Goal: Task Accomplishment & Management: Use online tool/utility

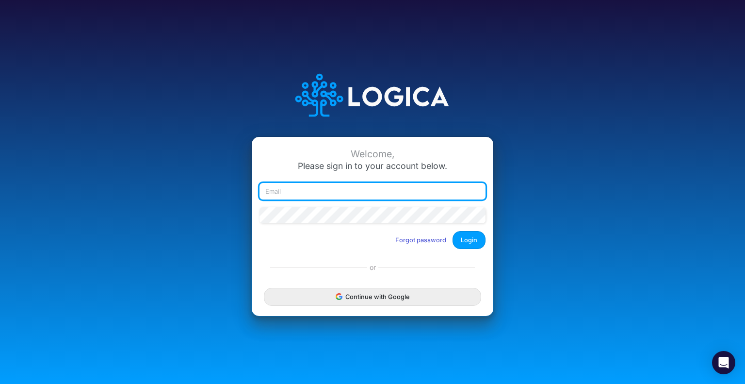
type input "sgebhardt@heritage-communities.com"
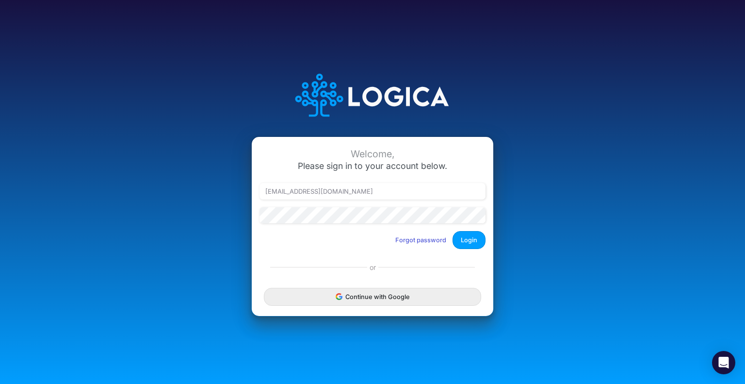
click at [631, 105] on div "Welcome, Please sign in to your account below. sgebhardt@heritage-communities.c…" at bounding box center [372, 192] width 745 height 384
click at [478, 241] on button "Login" at bounding box center [468, 240] width 33 height 18
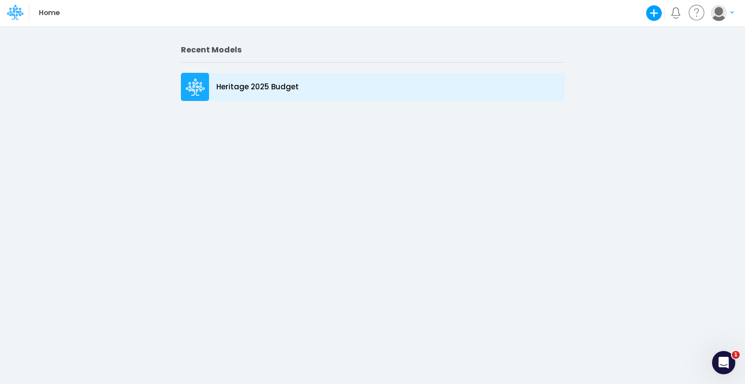
click at [188, 91] on icon at bounding box center [195, 87] width 19 height 17
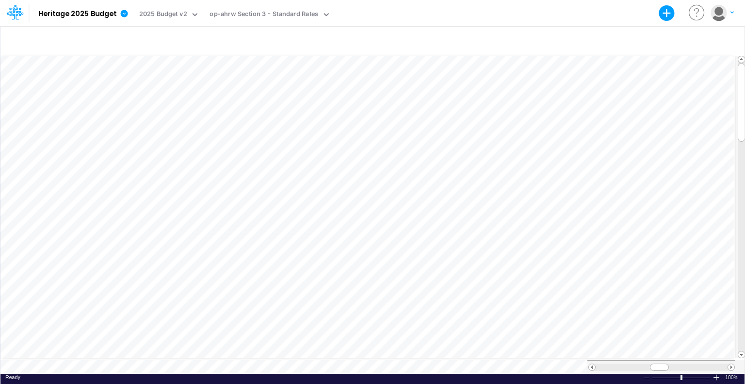
scroll to position [4, 1]
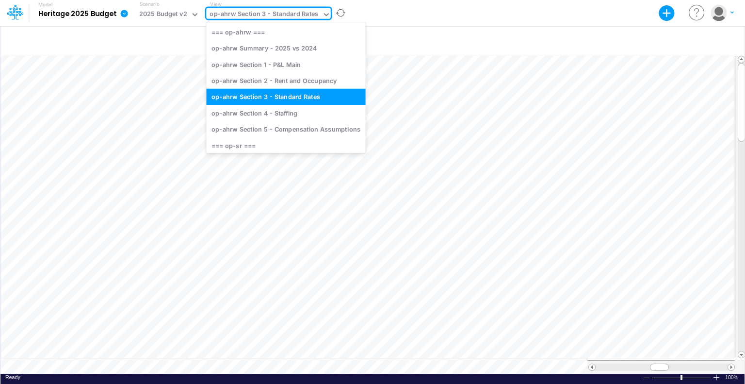
click at [264, 18] on div "op-ahrw Section 3 - Standard Rates" at bounding box center [263, 14] width 109 height 11
click at [267, 63] on div "op-ahrw Section 1 - P&L Main" at bounding box center [285, 64] width 159 height 16
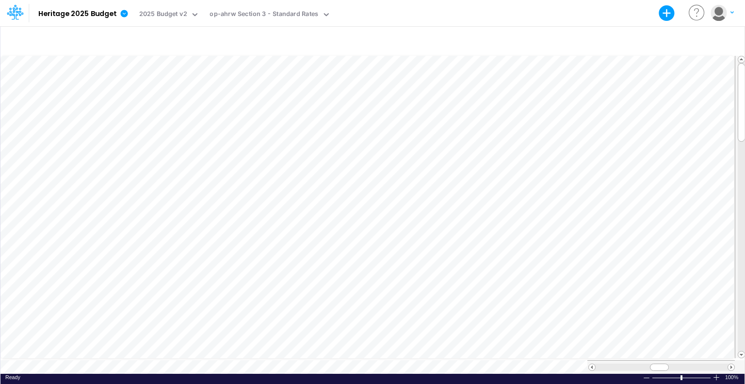
scroll to position [4, 1]
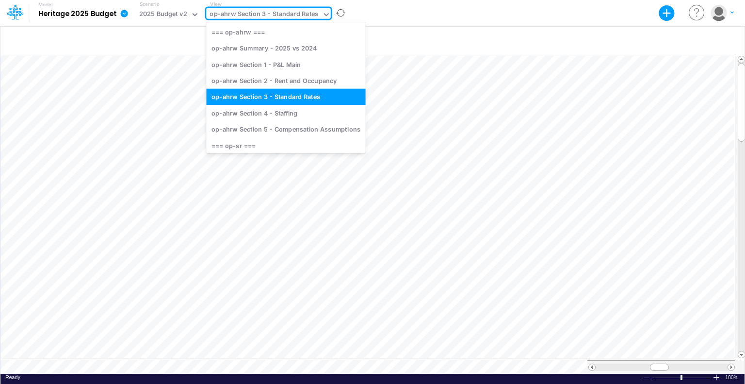
click at [246, 11] on div "op-ahrw Section 3 - Standard Rates" at bounding box center [263, 14] width 109 height 11
click at [244, 65] on div "op-ahrw Section 1 - P&L Main" at bounding box center [285, 64] width 159 height 16
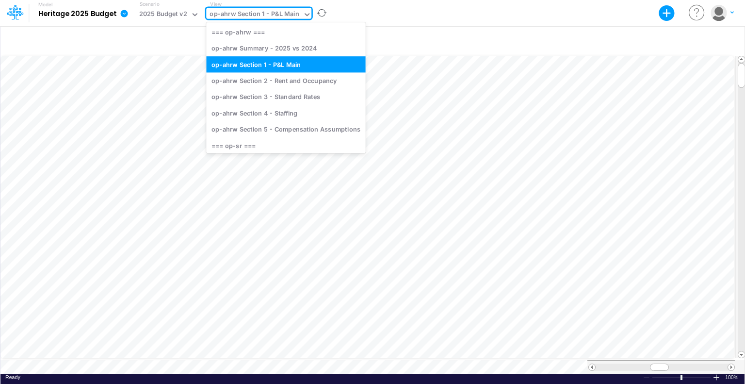
click at [270, 12] on div "op-ahrw Section 1 - P&L Main" at bounding box center [254, 14] width 90 height 11
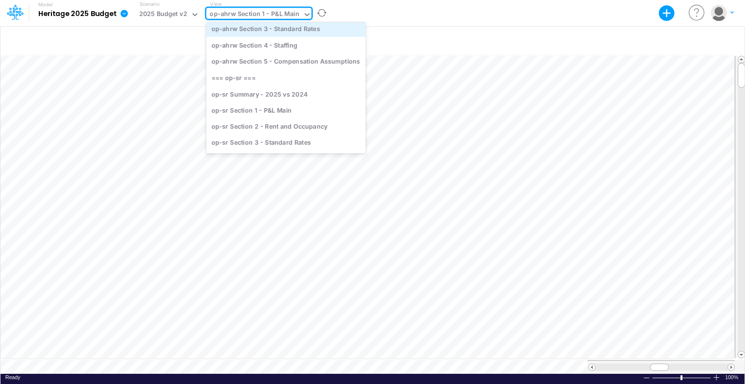
scroll to position [77, 0]
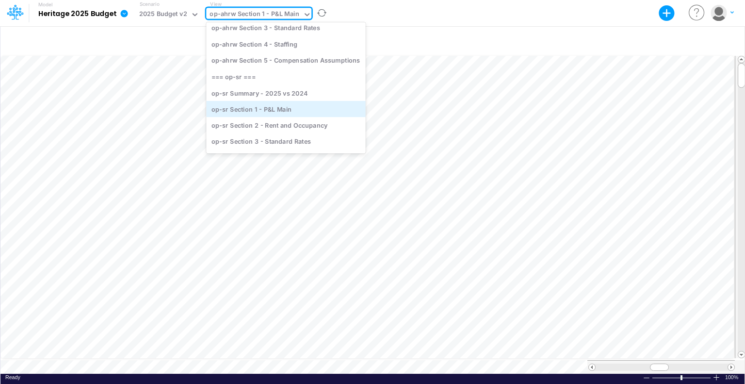
click at [289, 104] on div "op-sr Section 1 - P&L Main" at bounding box center [285, 109] width 159 height 16
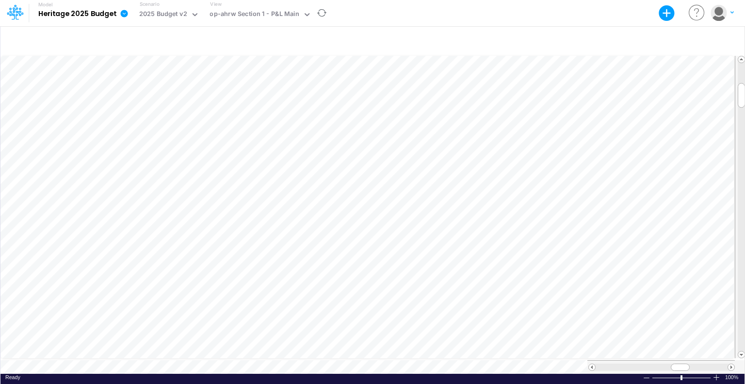
scroll to position [4, 1]
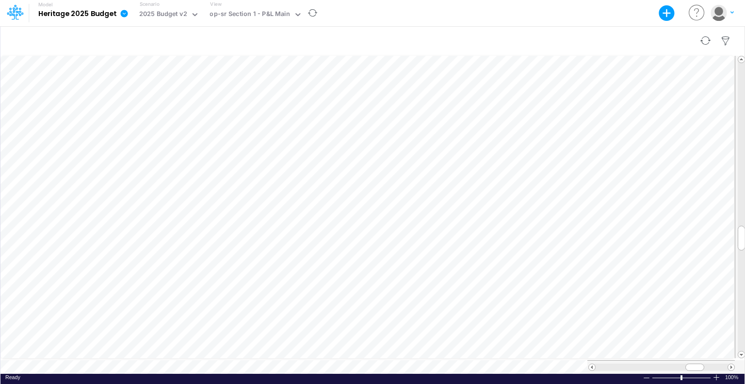
scroll to position [4, 1]
